Goal: Task Accomplishment & Management: Manage account settings

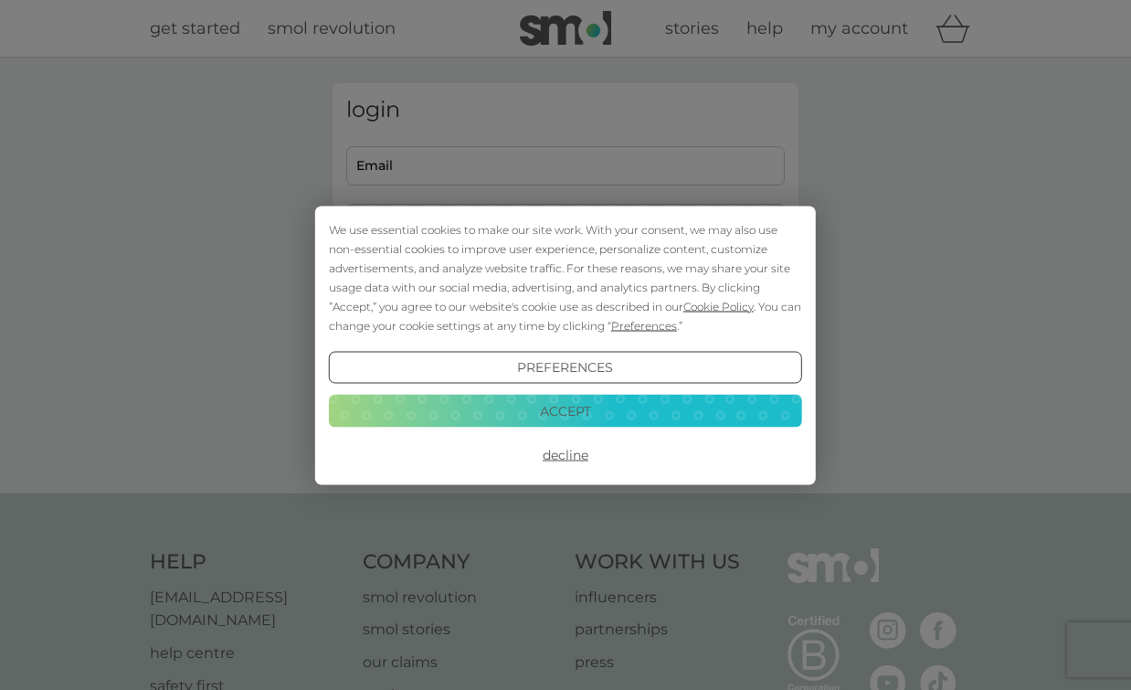
type input "[EMAIL_ADDRESS][DOMAIN_NAME]"
click at [530, 411] on button "Accept" at bounding box center [565, 411] width 473 height 33
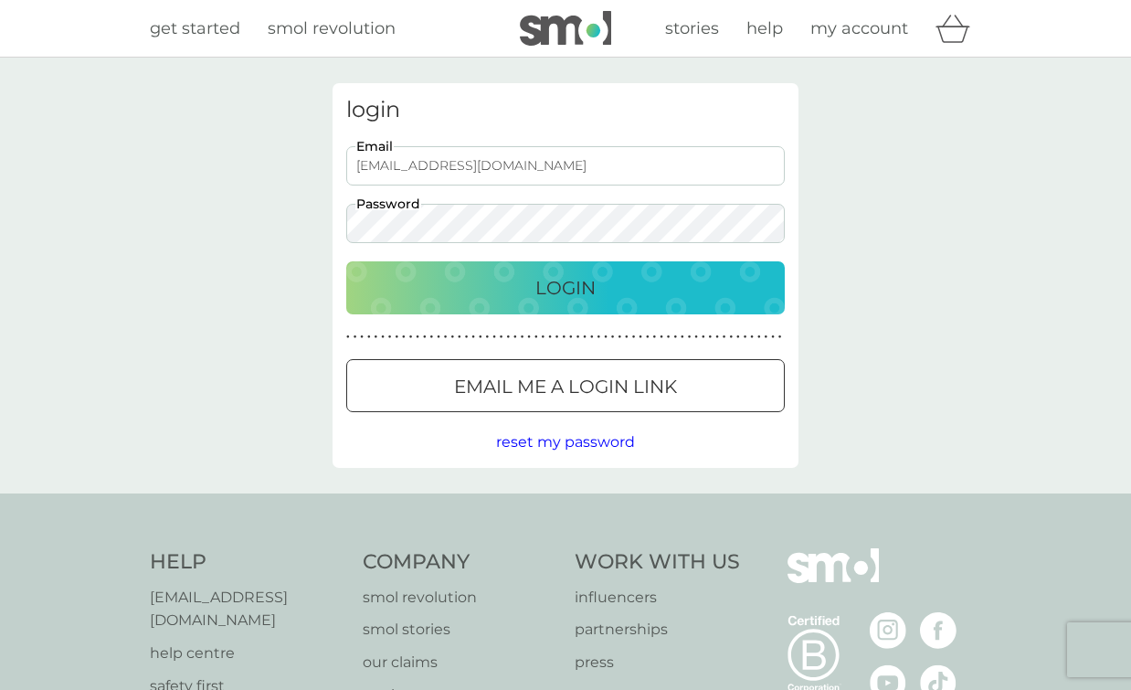
click at [430, 269] on button "Login" at bounding box center [565, 287] width 439 height 53
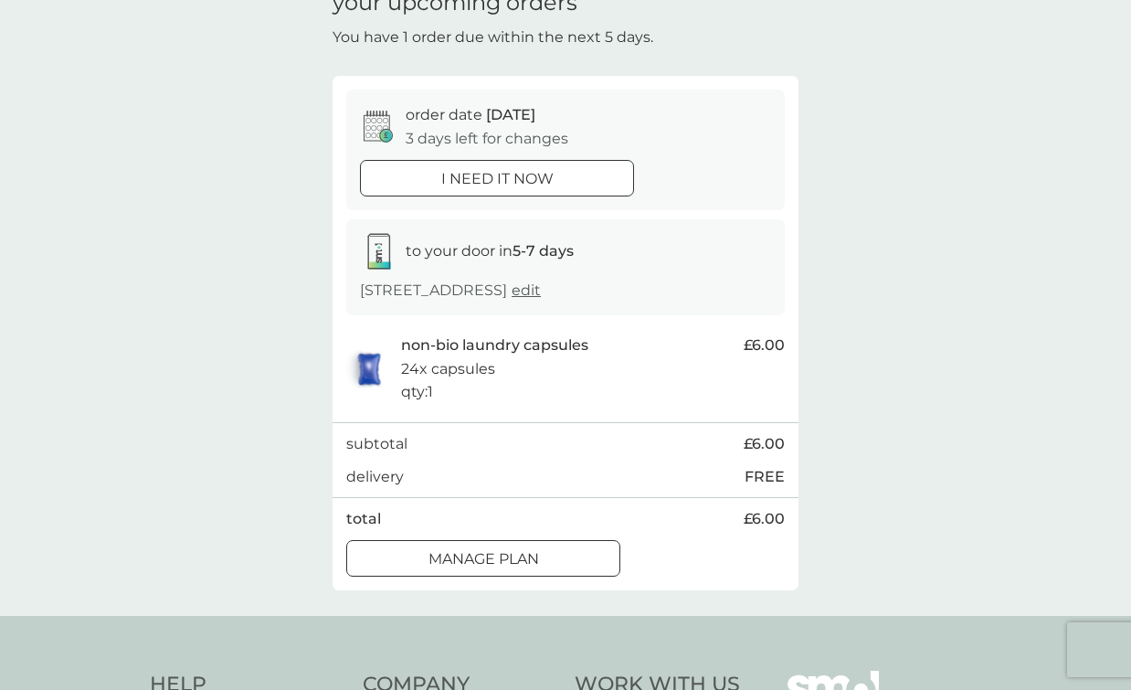
scroll to position [129, 0]
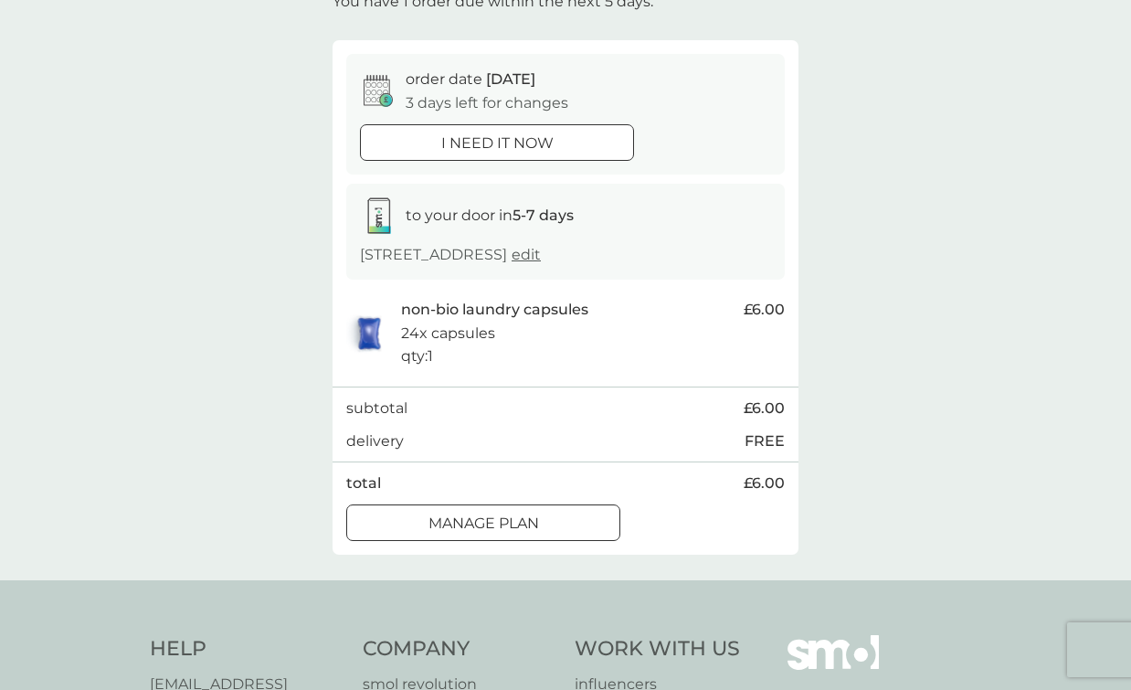
click at [443, 520] on p "Manage plan" at bounding box center [484, 524] width 111 height 24
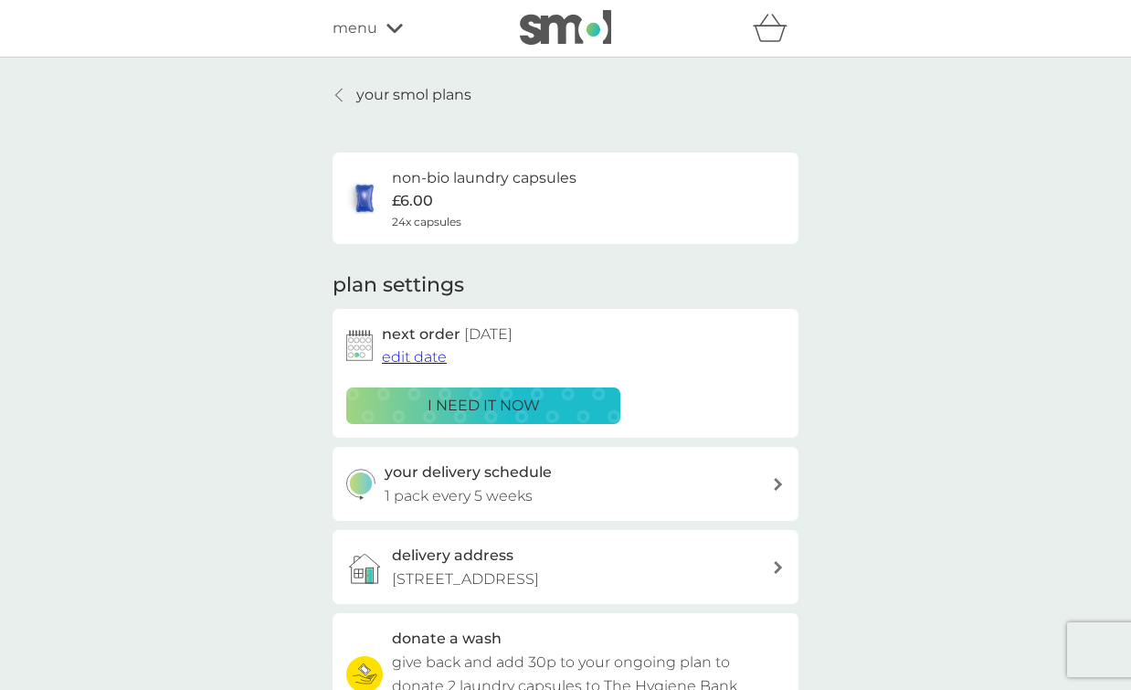
click at [423, 358] on span "edit date" at bounding box center [414, 356] width 65 height 17
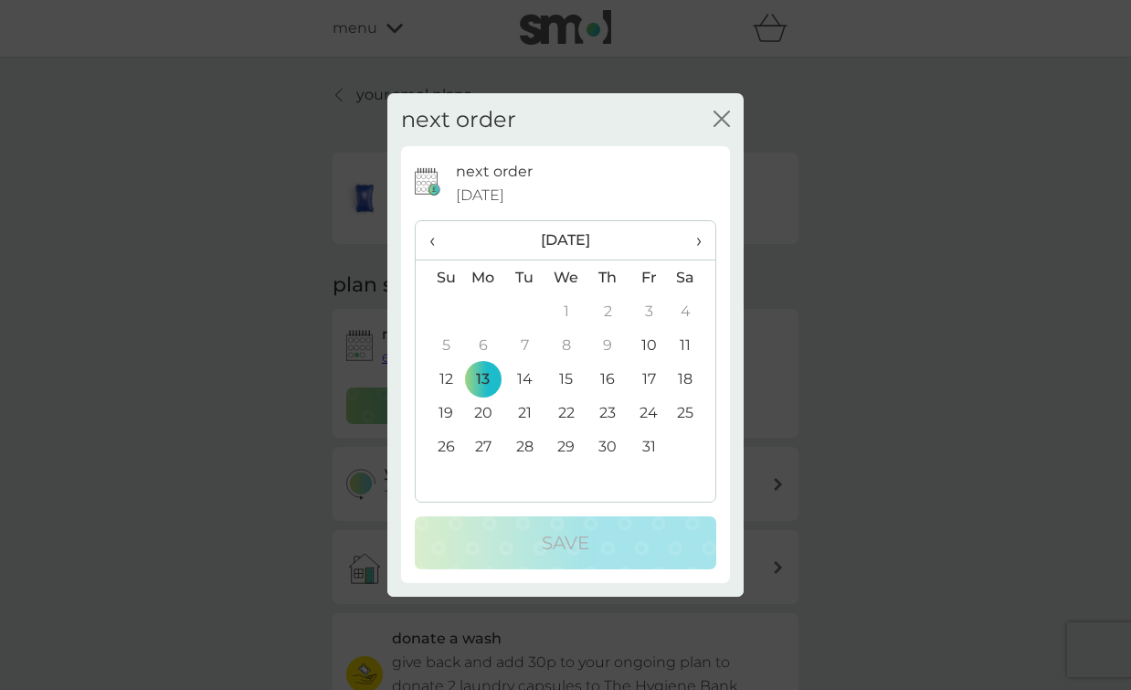
click at [687, 237] on span "›" at bounding box center [693, 240] width 18 height 38
click at [519, 376] on td "11" at bounding box center [524, 379] width 41 height 34
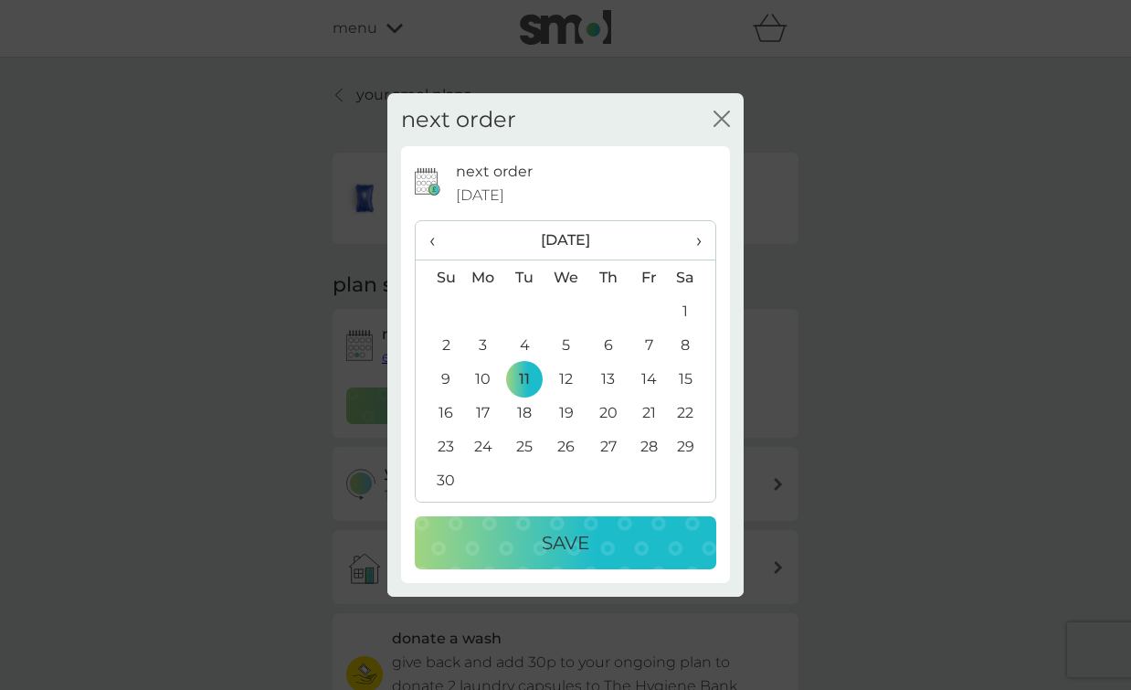
click at [481, 372] on td "10" at bounding box center [483, 379] width 42 height 34
click at [442, 384] on td "9" at bounding box center [439, 379] width 47 height 34
click at [467, 535] on div "Save" at bounding box center [565, 542] width 265 height 29
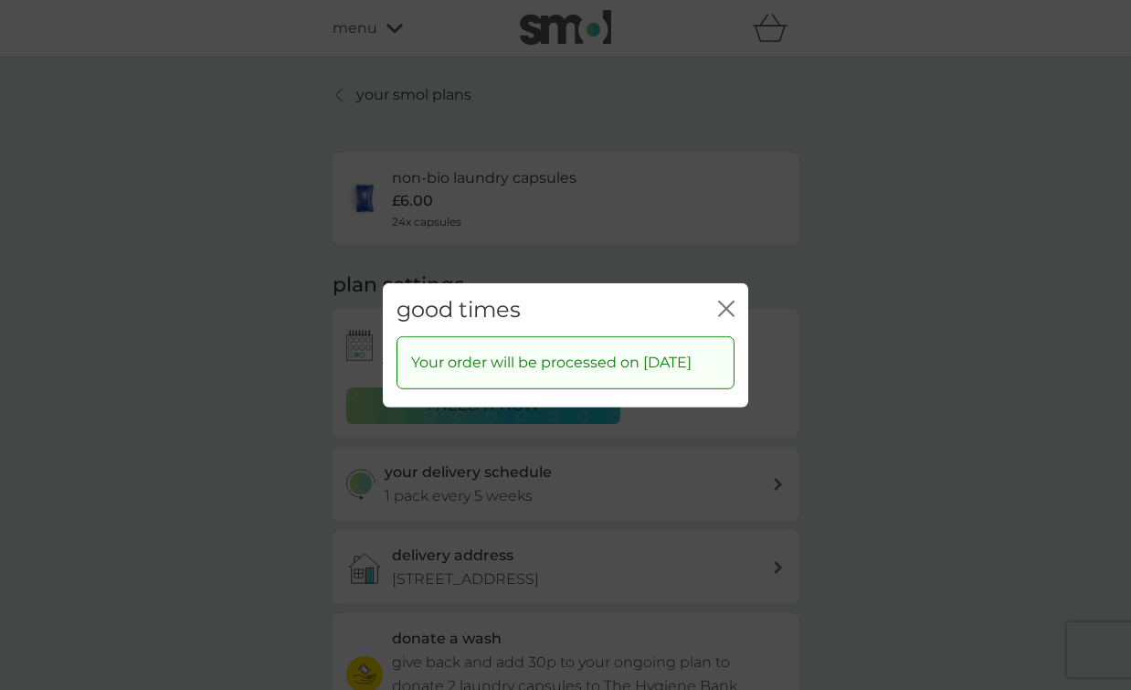
click at [718, 300] on icon "close" at bounding box center [726, 308] width 16 height 16
